Goal: Transaction & Acquisition: Purchase product/service

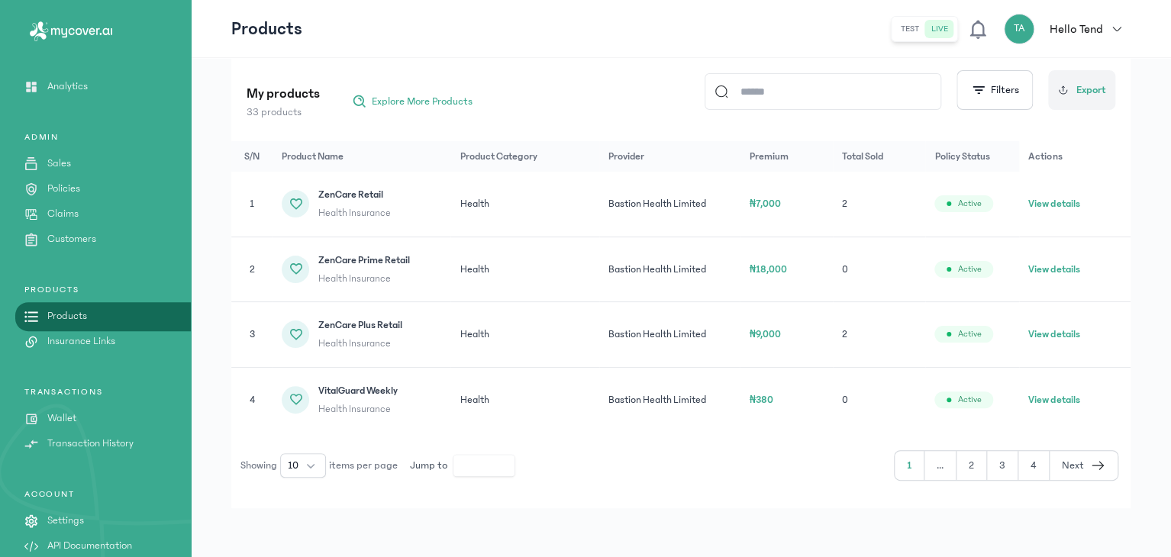
scroll to position [183, 0]
click at [987, 466] on button "2" at bounding box center [1002, 466] width 31 height 29
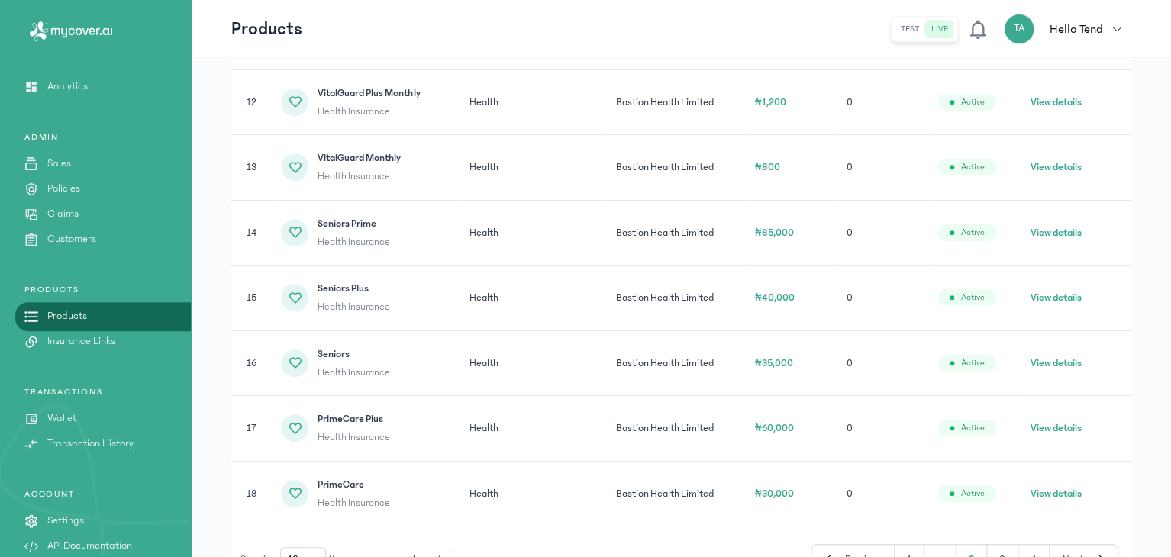
scroll to position [361, 0]
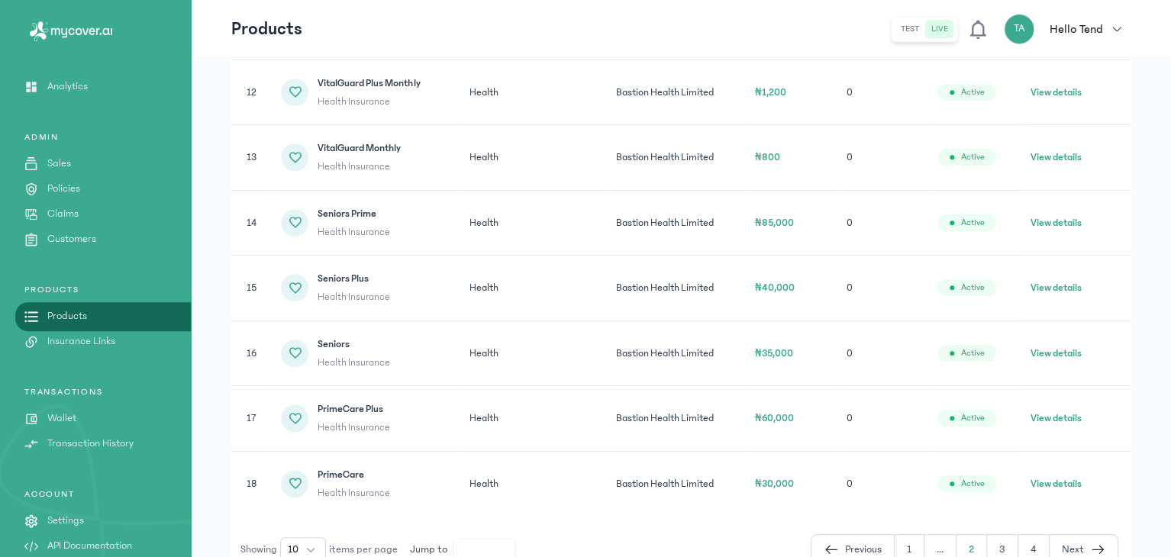
click at [1019, 551] on button "3" at bounding box center [1034, 549] width 31 height 29
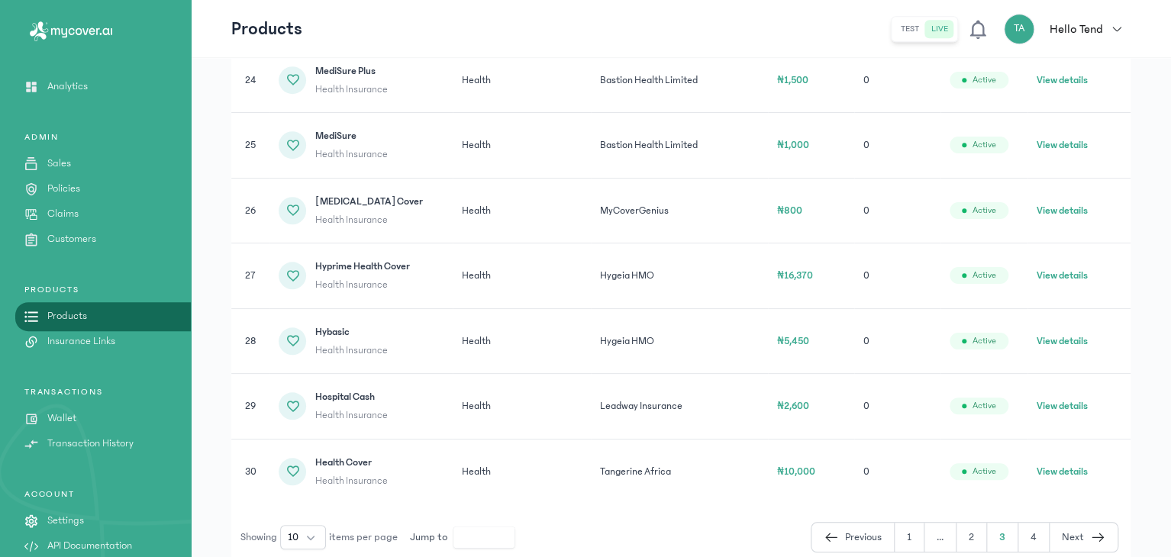
scroll to position [509, 0]
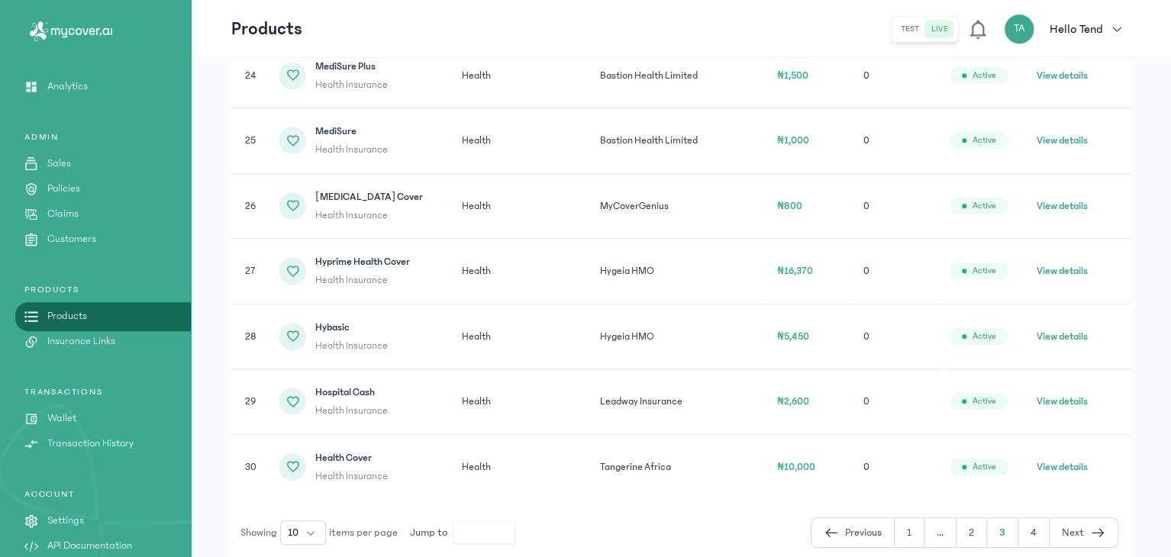
click at [1050, 538] on button "4" at bounding box center [1084, 533] width 68 height 29
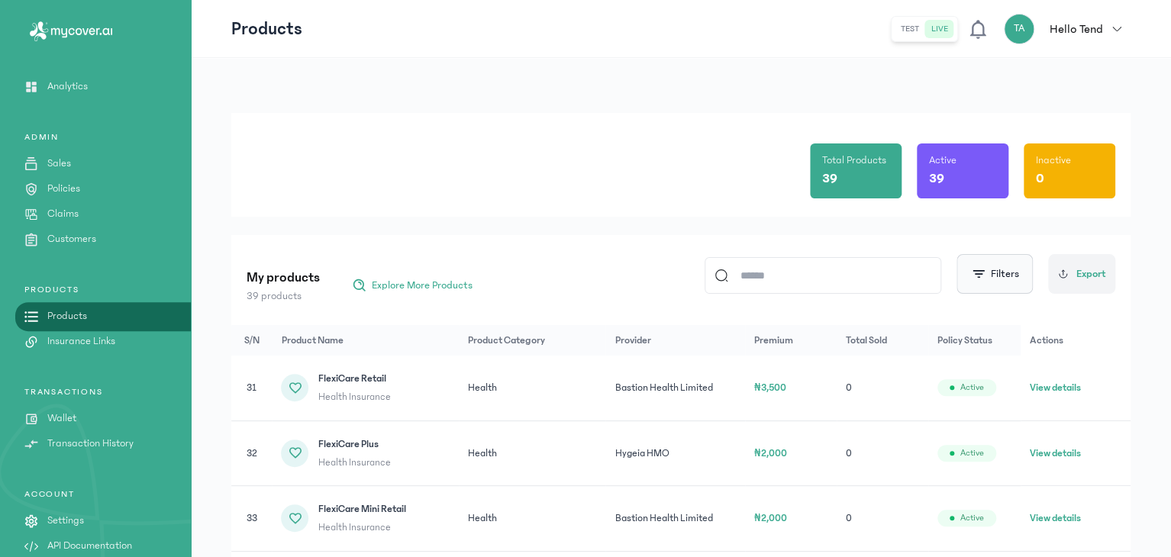
click at [1020, 281] on button "Filters" at bounding box center [995, 274] width 76 height 40
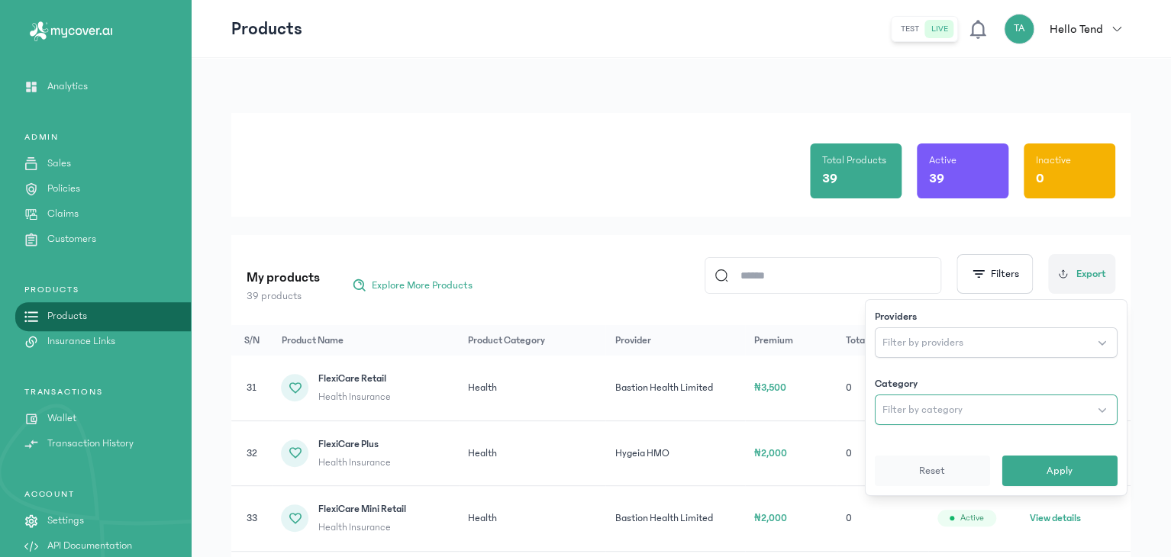
click at [957, 409] on span "Filter by category" at bounding box center [923, 409] width 80 height 15
click at [1020, 475] on button "Apply" at bounding box center [1060, 471] width 115 height 31
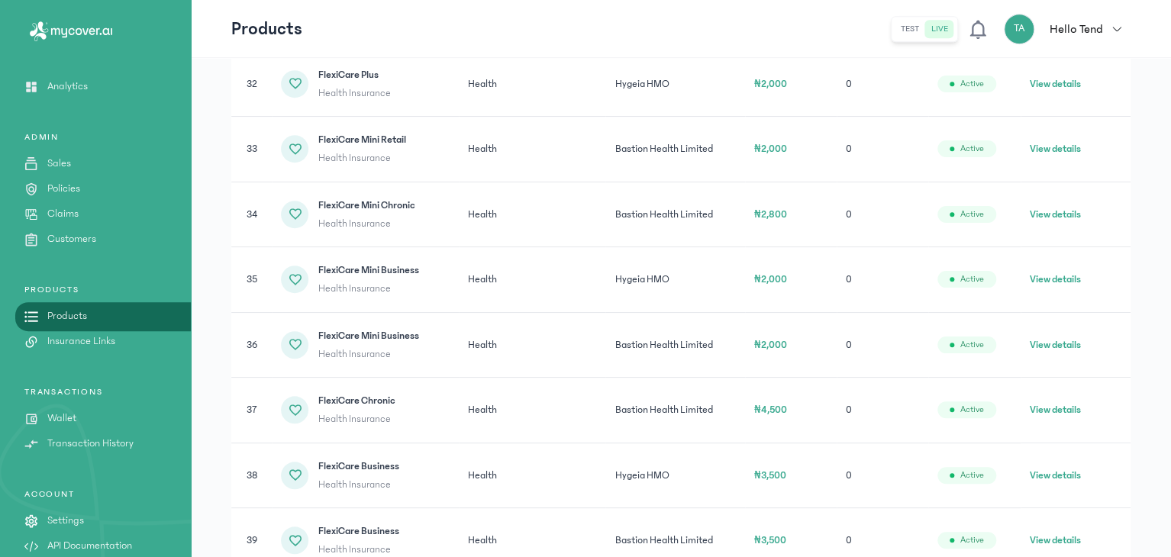
scroll to position [509, 0]
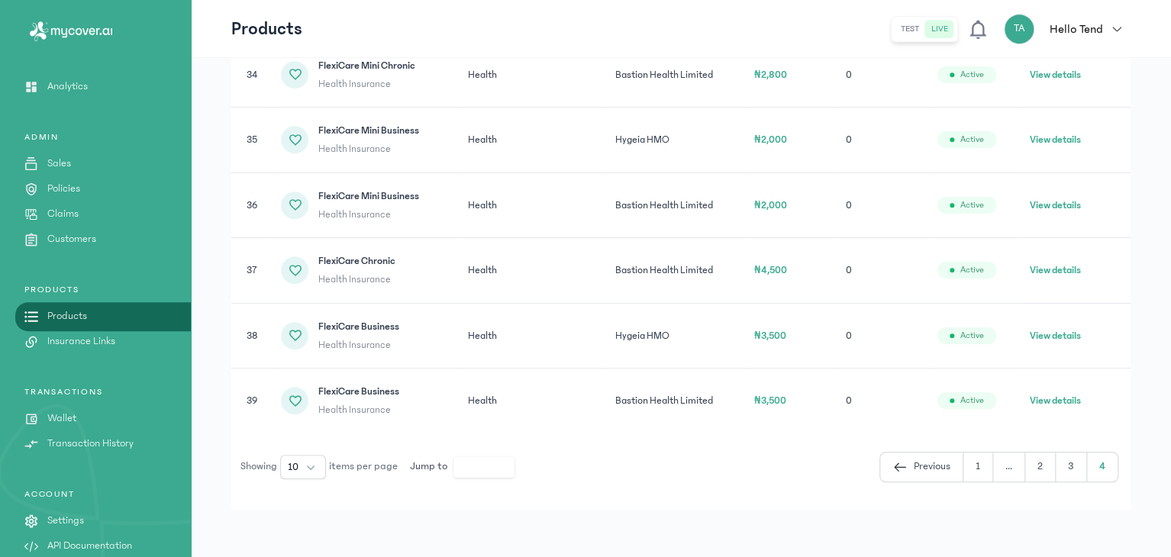
click at [994, 469] on button "1" at bounding box center [1010, 467] width 32 height 29
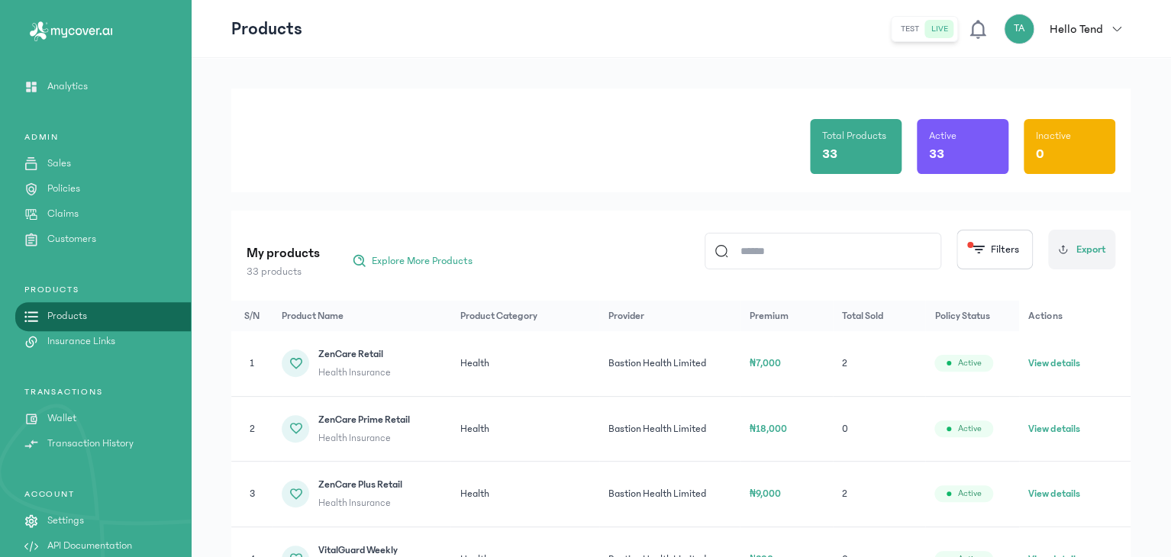
scroll to position [15, 0]
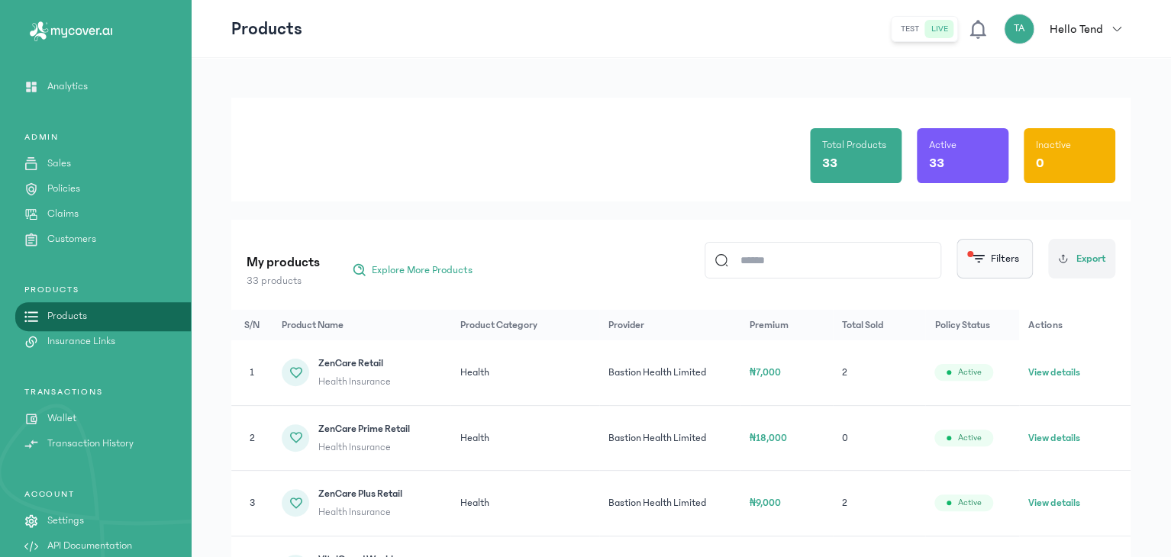
click at [976, 260] on span "button" at bounding box center [978, 258] width 15 height 15
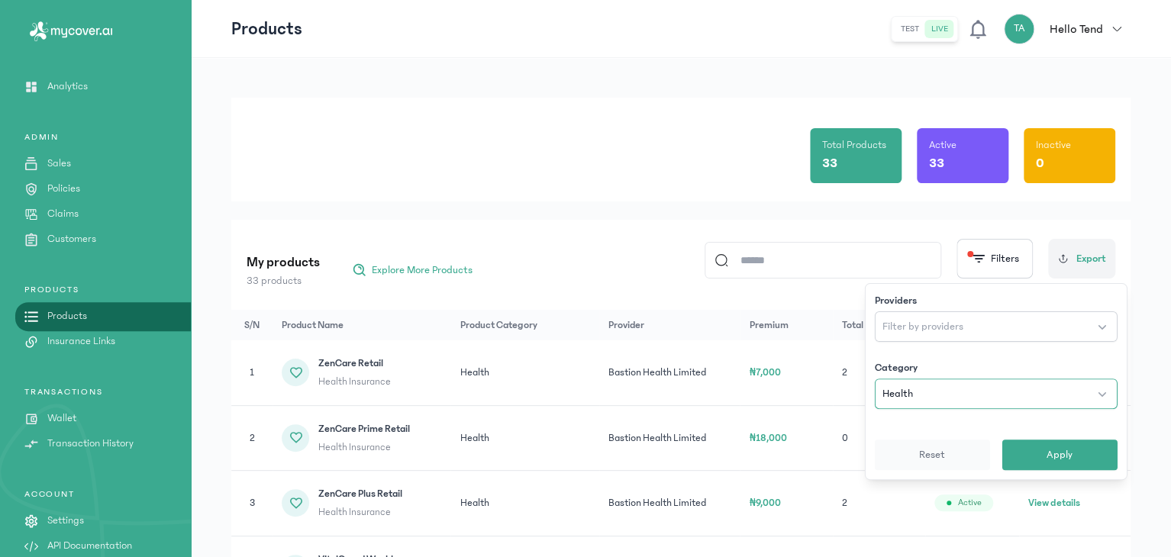
click at [960, 403] on button "Health" at bounding box center [996, 394] width 243 height 31
click at [1011, 453] on button "Apply" at bounding box center [1060, 455] width 115 height 31
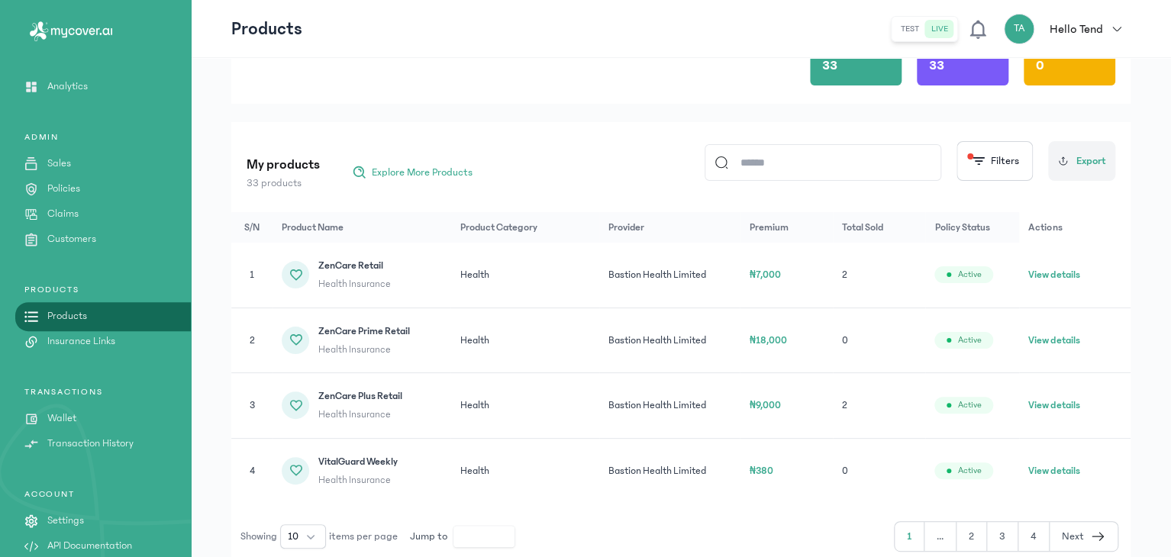
scroll to position [183, 0]
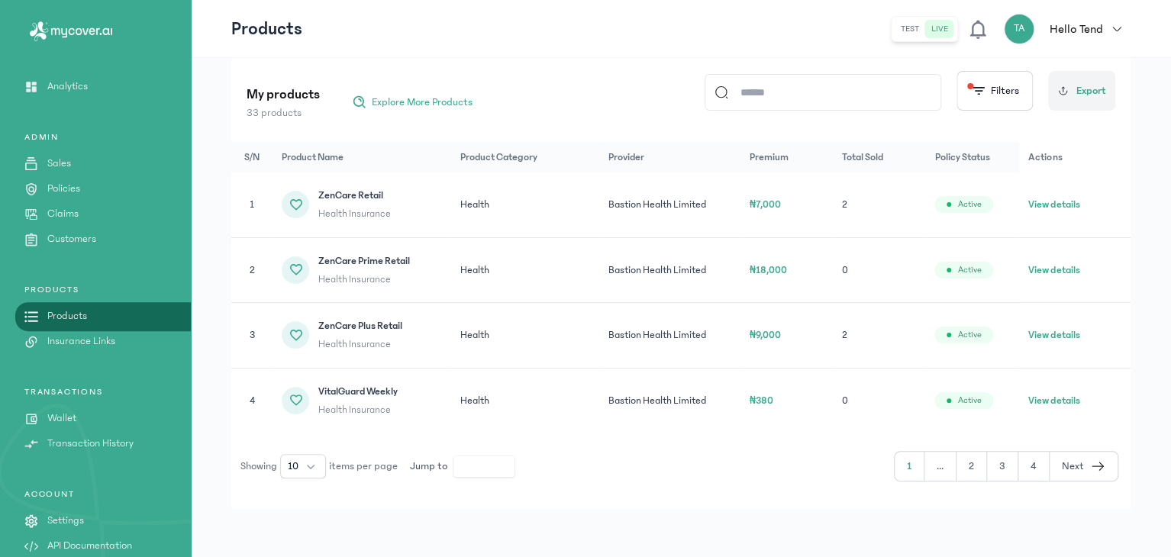
click at [1109, 471] on button "Next" at bounding box center [1084, 466] width 68 height 29
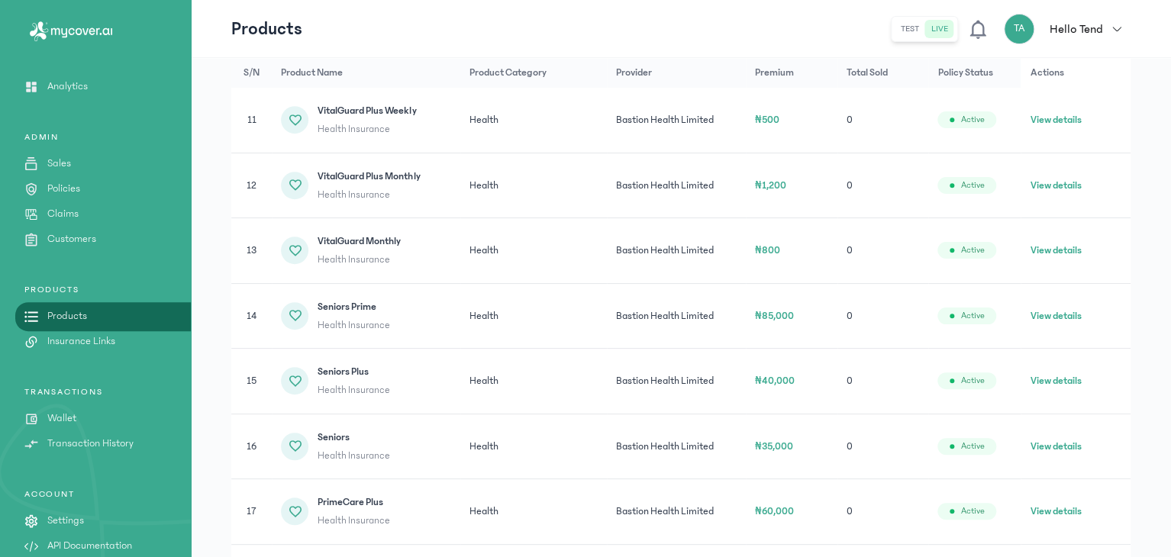
scroll to position [269, 0]
click at [1066, 376] on button "View details" at bounding box center [1055, 380] width 51 height 15
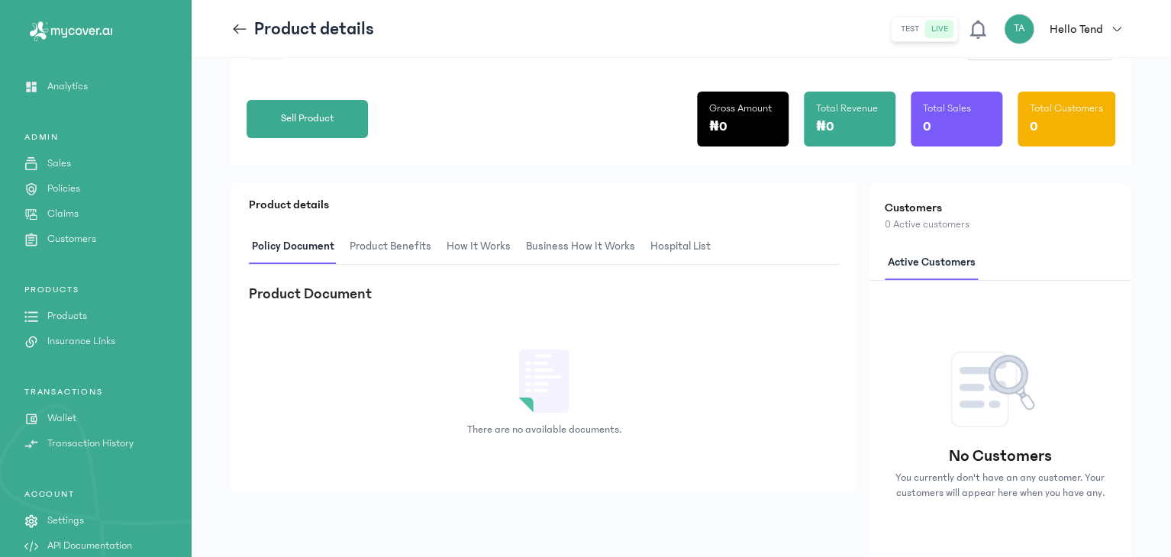
scroll to position [206, 0]
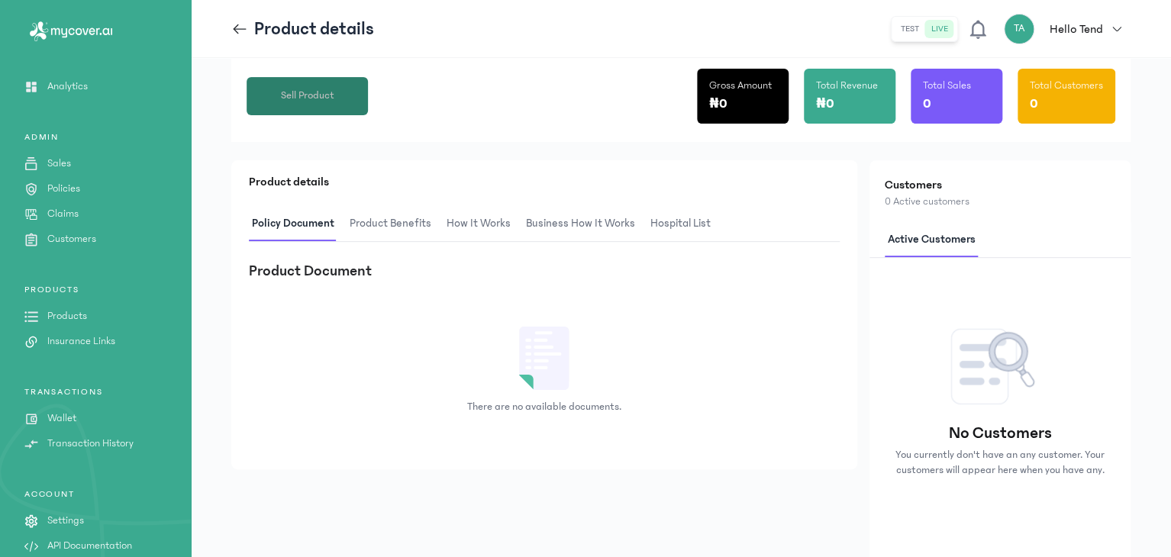
click at [351, 91] on button "Sell Product" at bounding box center [307, 96] width 121 height 38
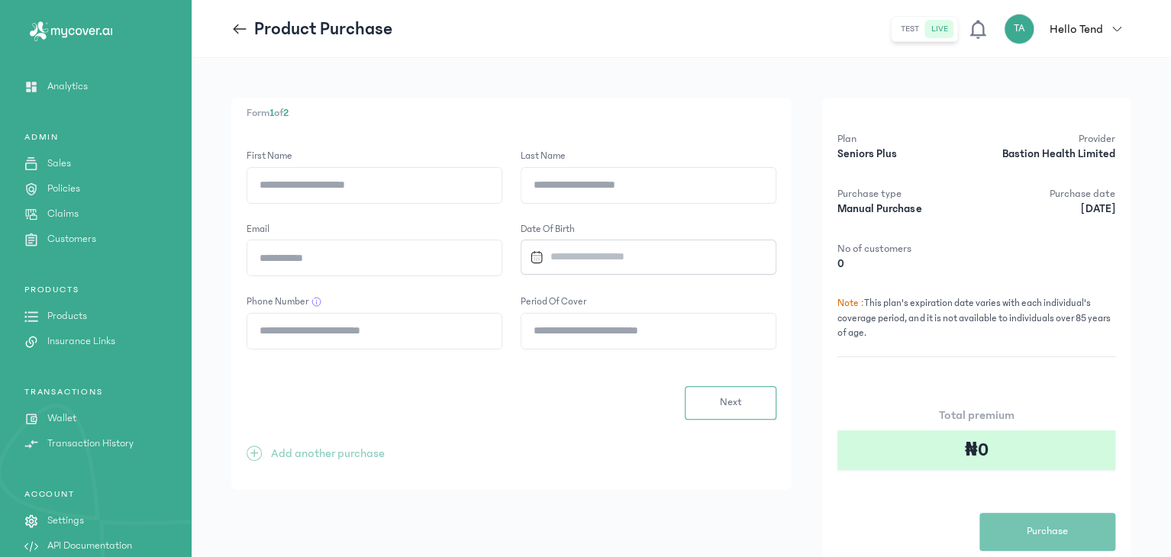
click at [351, 185] on input "First Name" at bounding box center [374, 185] width 254 height 35
type input "*"
type input "*********"
click at [554, 193] on input "Last Name" at bounding box center [649, 185] width 254 height 35
type input "***"
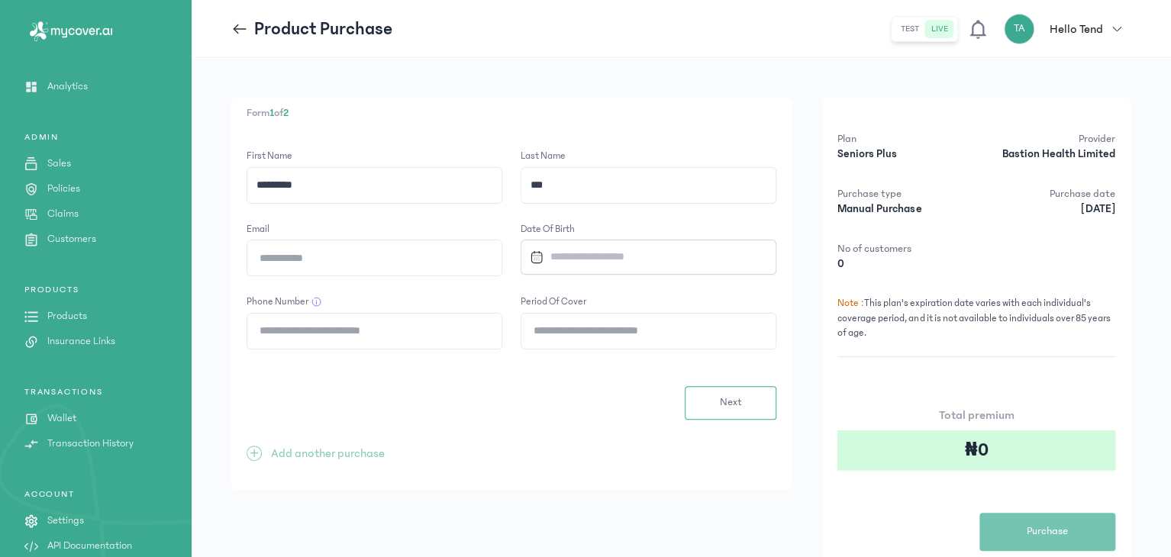
click at [486, 254] on input "Email" at bounding box center [374, 258] width 254 height 35
click at [605, 411] on div "Next" at bounding box center [512, 403] width 530 height 34
click at [367, 254] on input "Email" at bounding box center [374, 258] width 254 height 35
type input "**********"
click at [562, 254] on input "Datepicker input" at bounding box center [642, 257] width 236 height 33
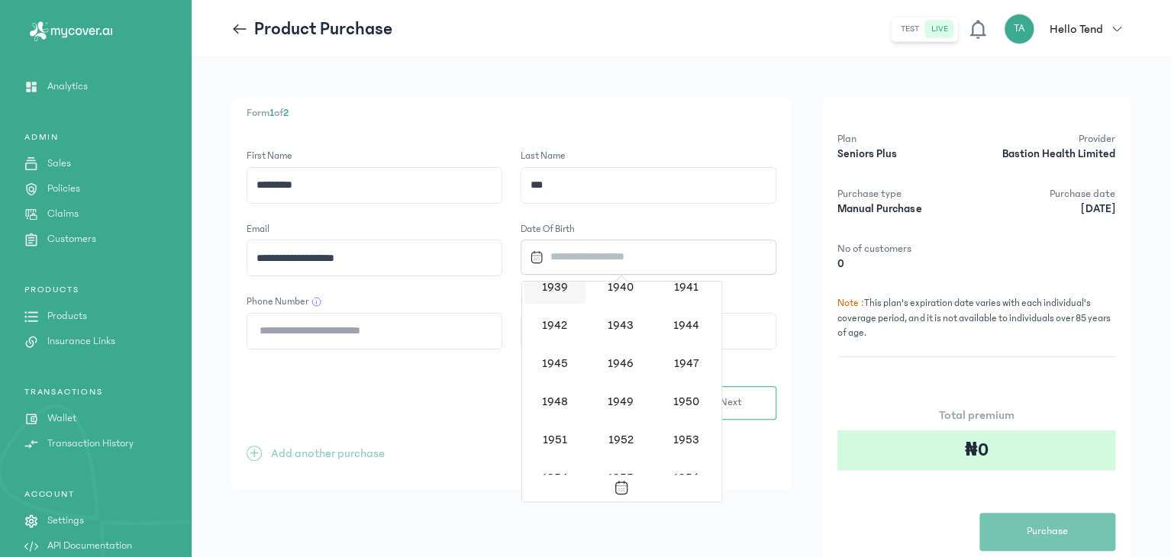
scroll to position [509, 0]
click at [616, 402] on div "1949" at bounding box center [620, 403] width 61 height 34
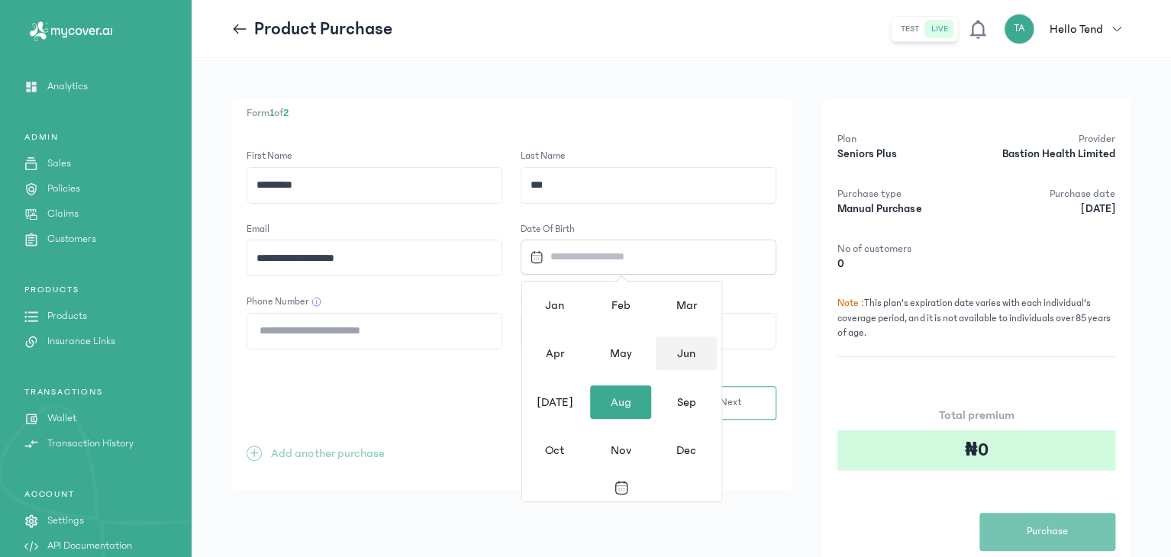
click at [677, 346] on div "Jun" at bounding box center [686, 354] width 61 height 34
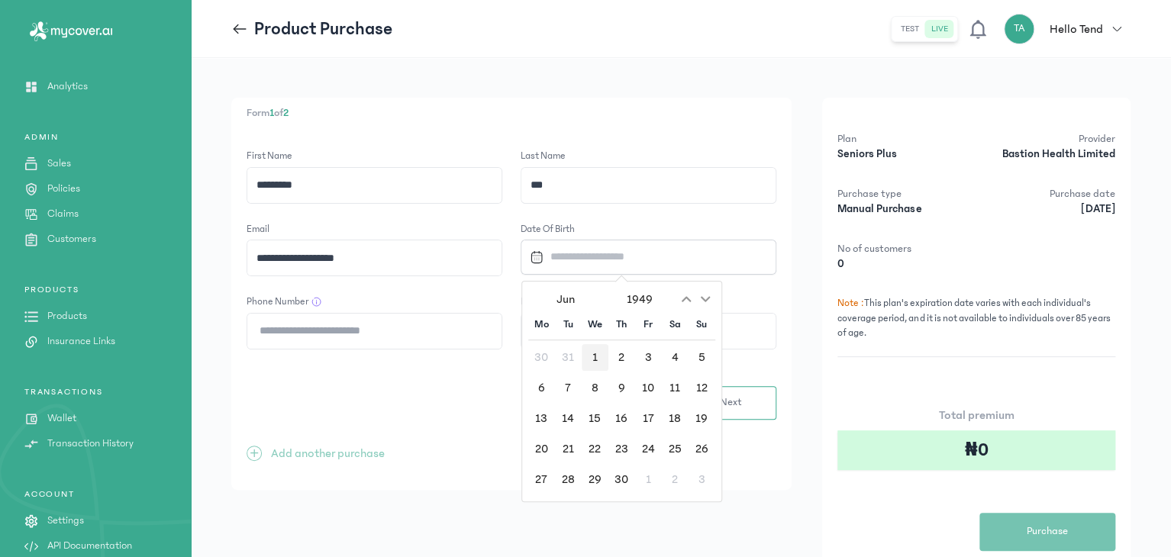
click at [597, 361] on div "1" at bounding box center [595, 357] width 27 height 27
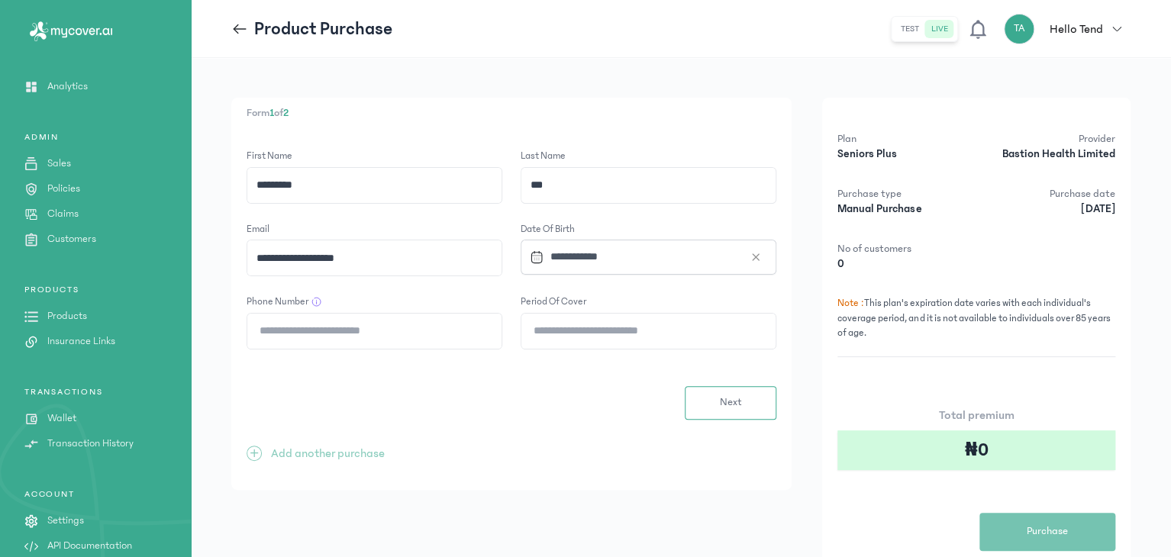
click at [347, 321] on input "Phone Number" at bounding box center [374, 331] width 254 height 35
type input "**********"
click at [545, 329] on input "Period of cover" at bounding box center [649, 331] width 254 height 35
type input "**"
click at [740, 412] on button "Next" at bounding box center [731, 403] width 92 height 34
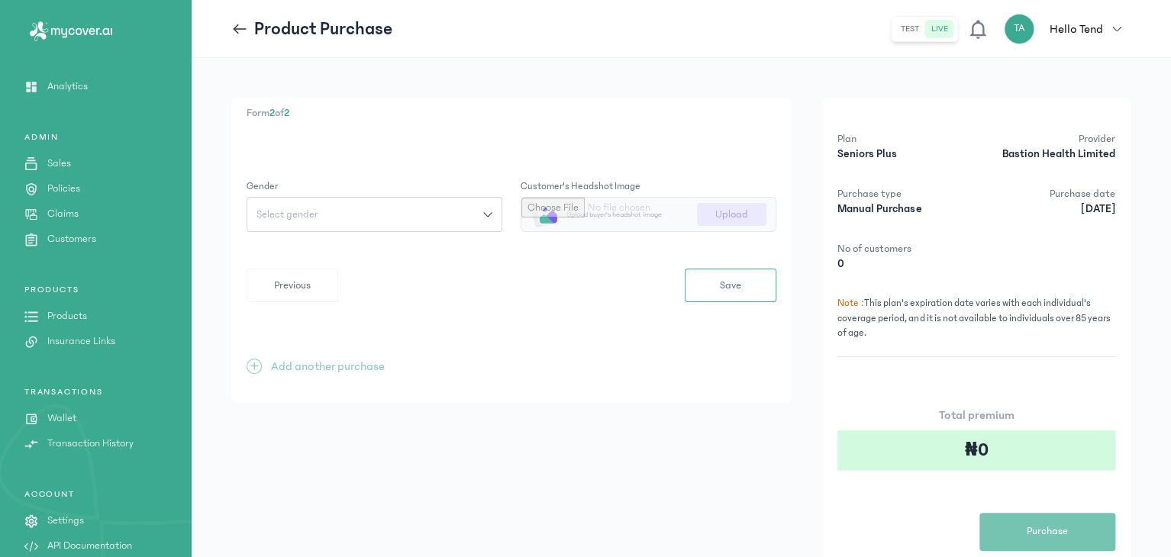
click at [481, 209] on div "Select gender" at bounding box center [365, 214] width 236 height 11
click at [349, 239] on button "[DEMOGRAPHIC_DATA]" at bounding box center [375, 248] width 256 height 28
click at [580, 208] on input "file" at bounding box center [649, 215] width 254 height 34
type input "**********"
click at [694, 285] on button "Save" at bounding box center [731, 286] width 92 height 34
